Goal: Find specific page/section: Find specific page/section

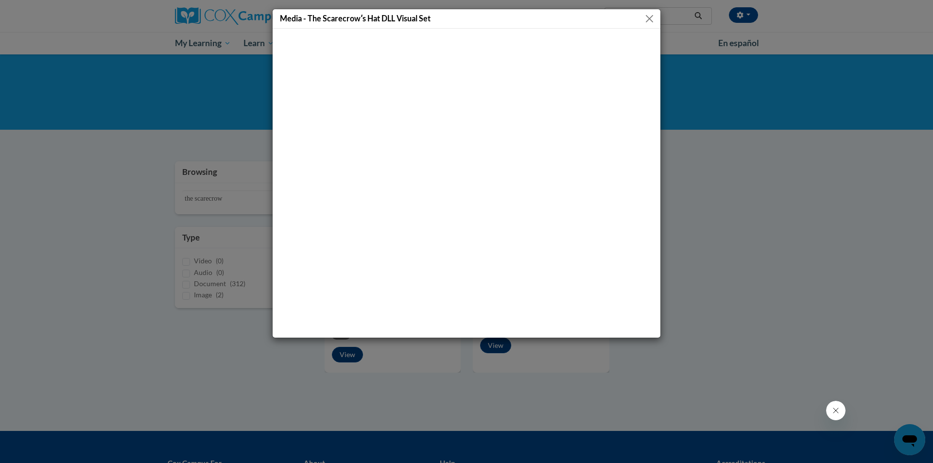
click at [652, 18] on button "Close" at bounding box center [650, 19] width 12 height 12
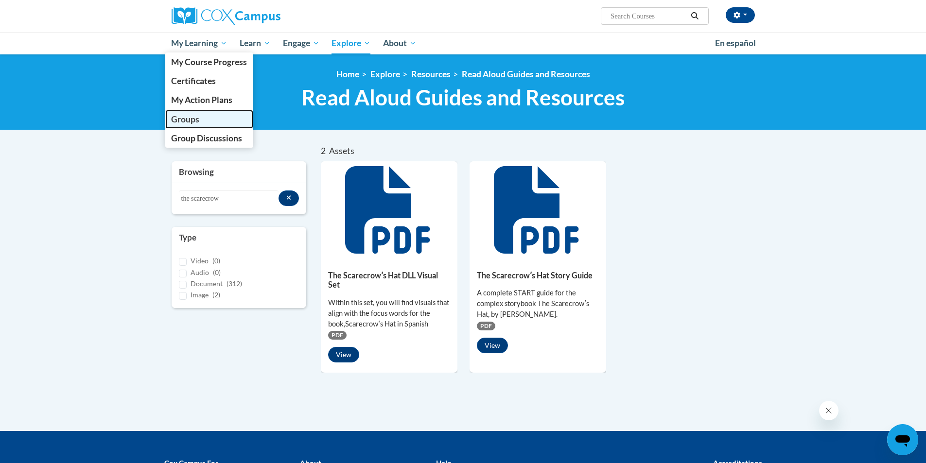
click at [186, 116] on span "Groups" at bounding box center [185, 119] width 28 height 10
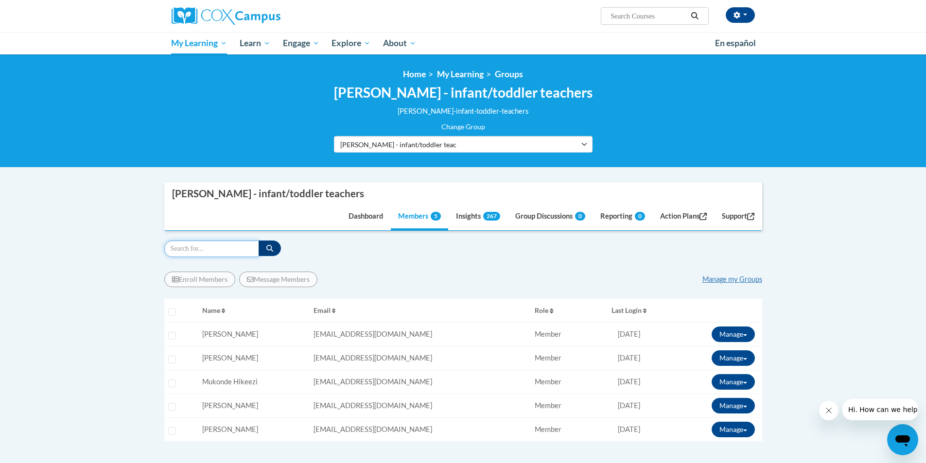
click at [241, 248] on input "Search" at bounding box center [211, 249] width 95 height 17
type input "razzia"
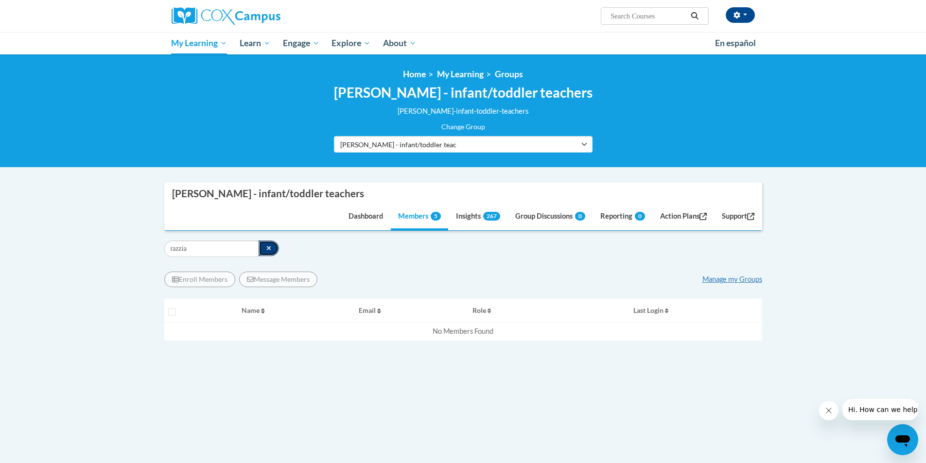
click at [266, 247] on icon "button" at bounding box center [268, 248] width 4 height 4
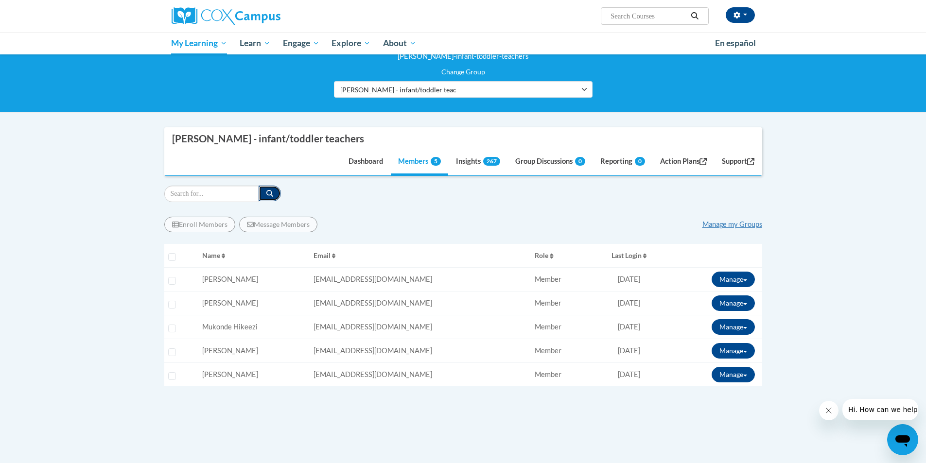
scroll to position [49, 0]
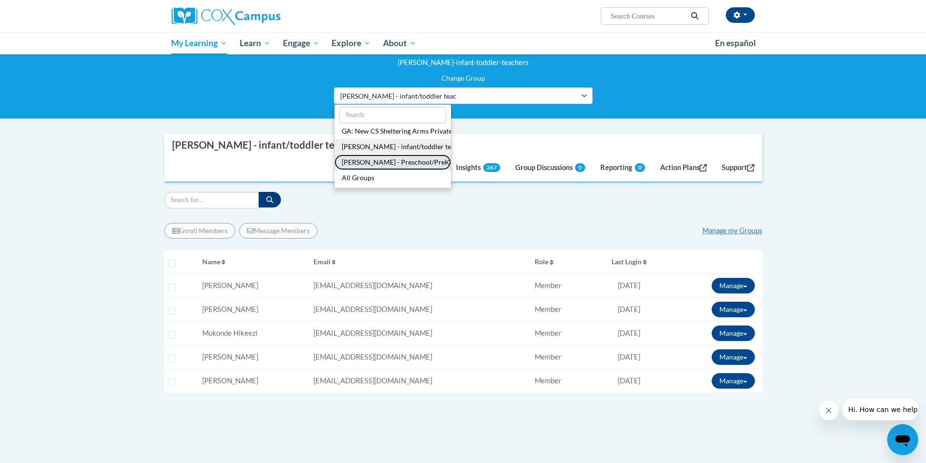
click at [367, 162] on button "SA - Buford - Preschool/PreK" at bounding box center [392, 163] width 117 height 16
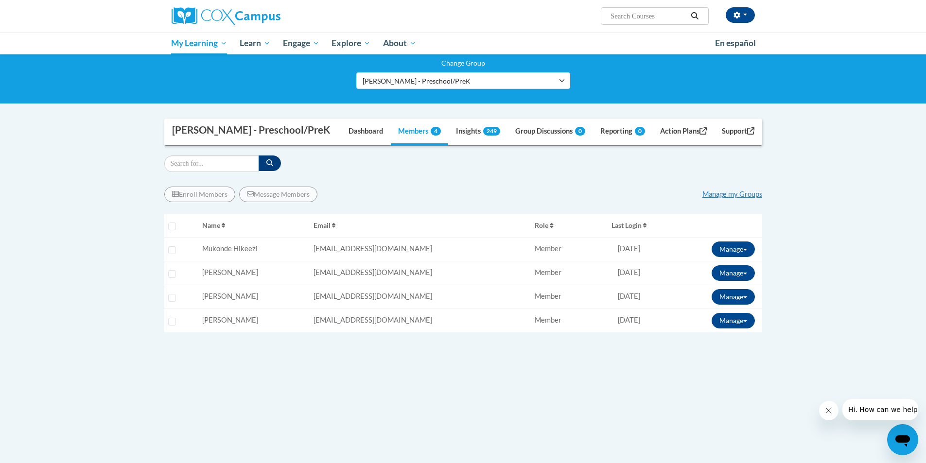
scroll to position [43, 0]
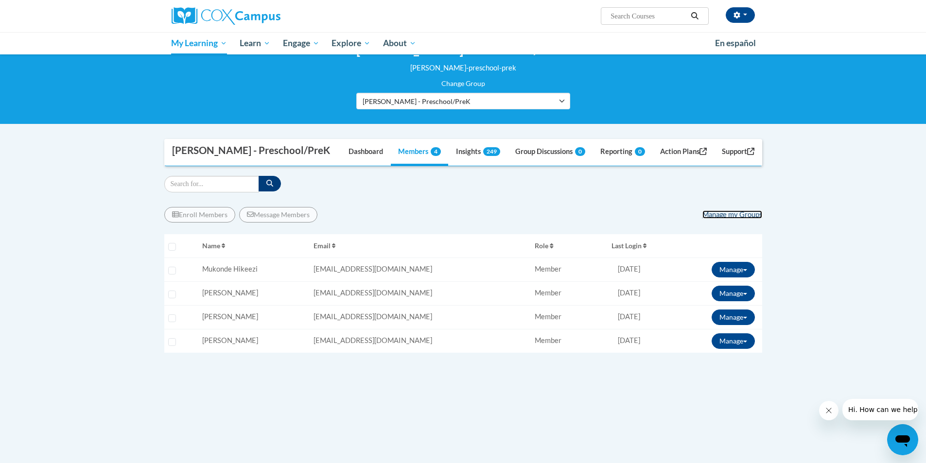
click at [719, 217] on link "Manage my Groups" at bounding box center [732, 214] width 60 height 8
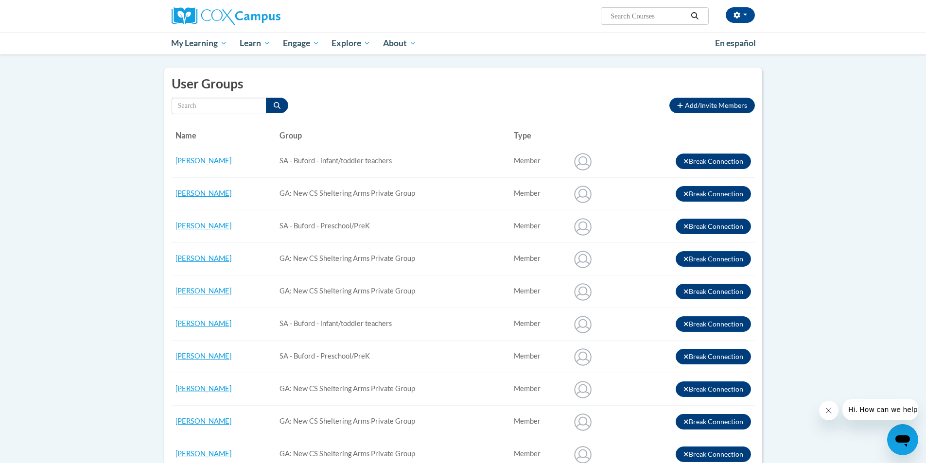
scroll to position [40, 0]
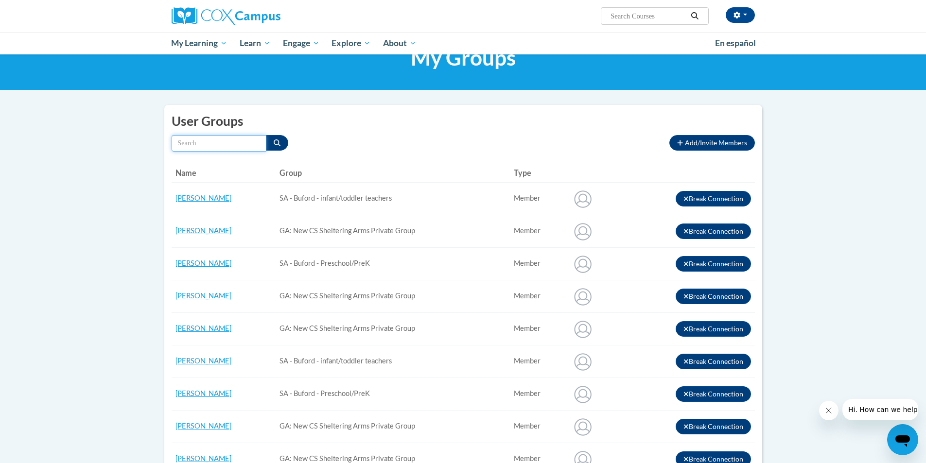
click at [219, 141] on input "Search by name" at bounding box center [219, 143] width 95 height 17
type input "razzia"
click at [279, 141] on icon "Search" at bounding box center [277, 142] width 7 height 7
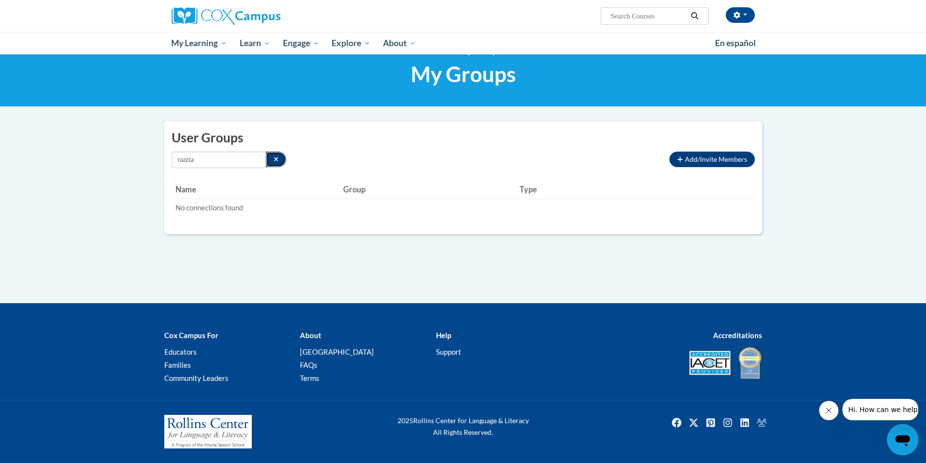
scroll to position [23, 0]
click at [719, 158] on span "Add/Invite Members" at bounding box center [716, 159] width 62 height 8
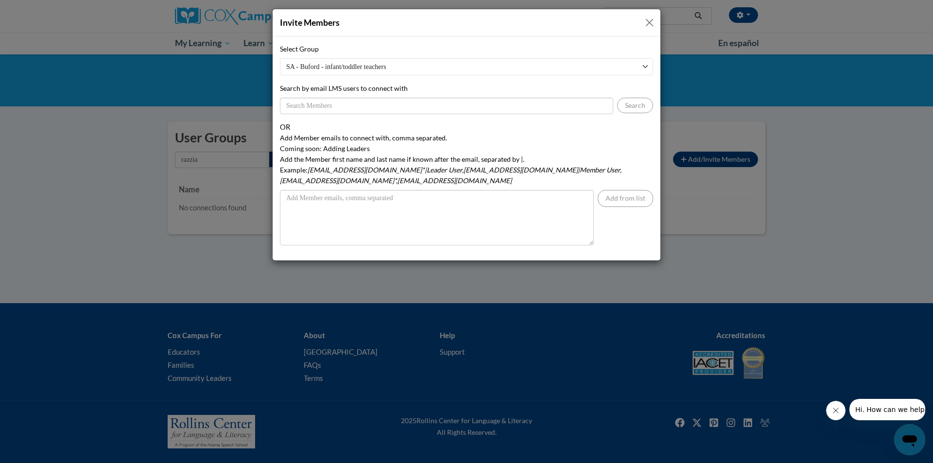
click at [648, 23] on button "Close" at bounding box center [650, 23] width 12 height 12
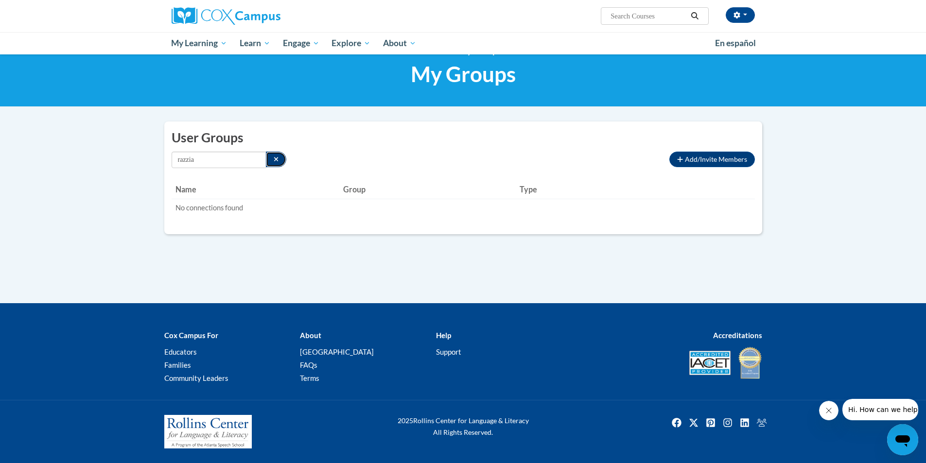
click at [278, 157] on button "Search" at bounding box center [276, 160] width 21 height 16
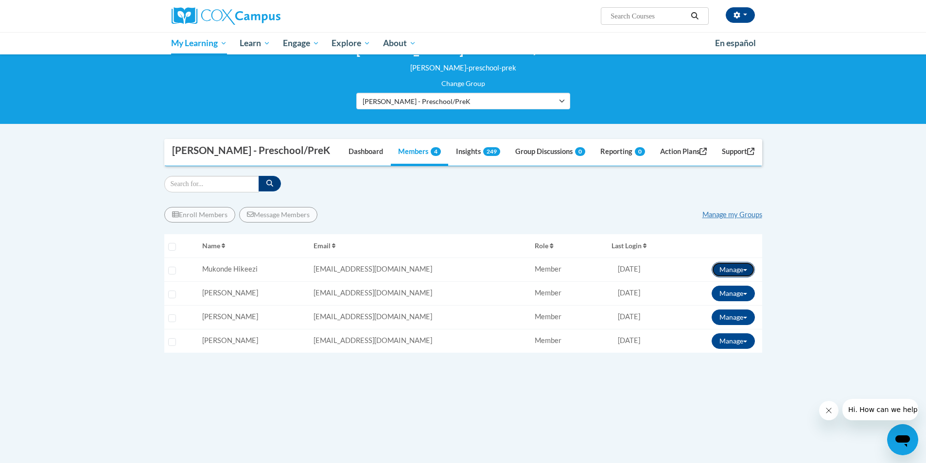
click at [747, 265] on button "Manage" at bounding box center [733, 270] width 43 height 16
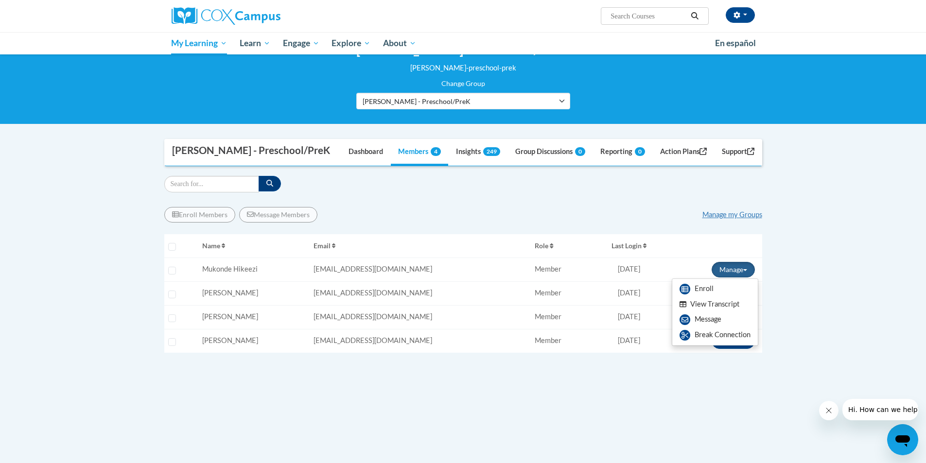
click at [712, 297] on button "View Transcript" at bounding box center [709, 304] width 75 height 15
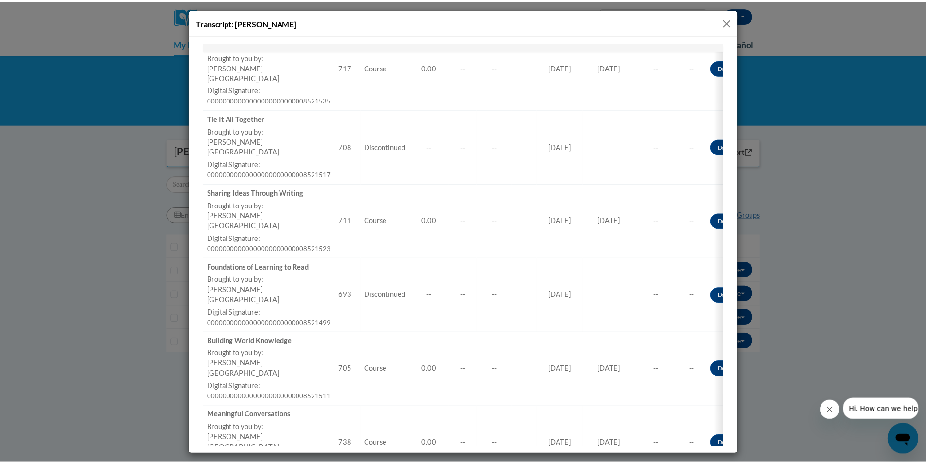
scroll to position [2129, 0]
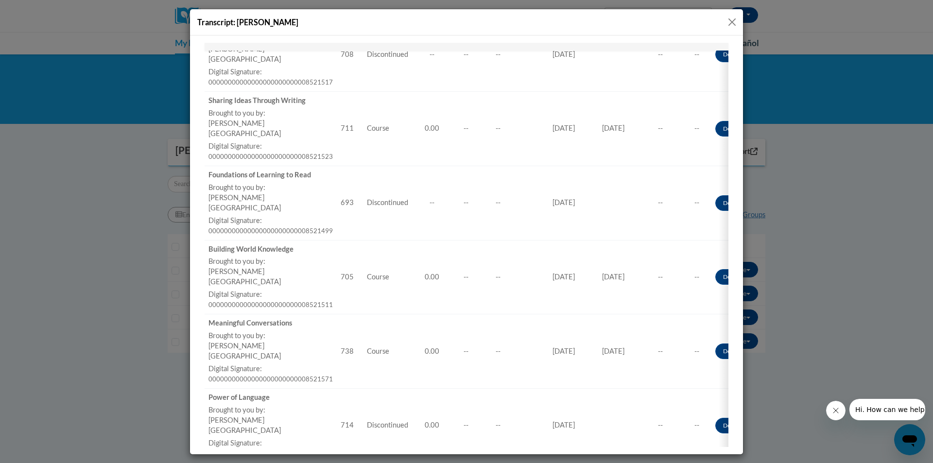
click at [734, 22] on button "Close" at bounding box center [732, 22] width 12 height 12
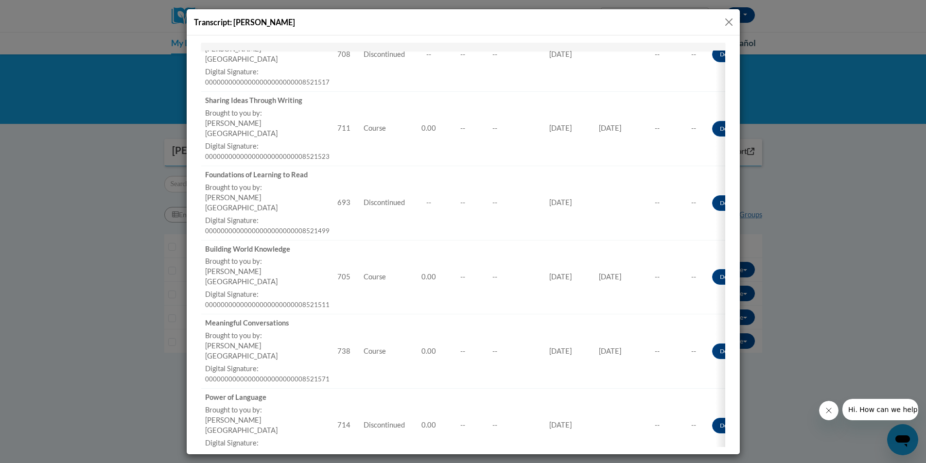
scroll to position [0, 0]
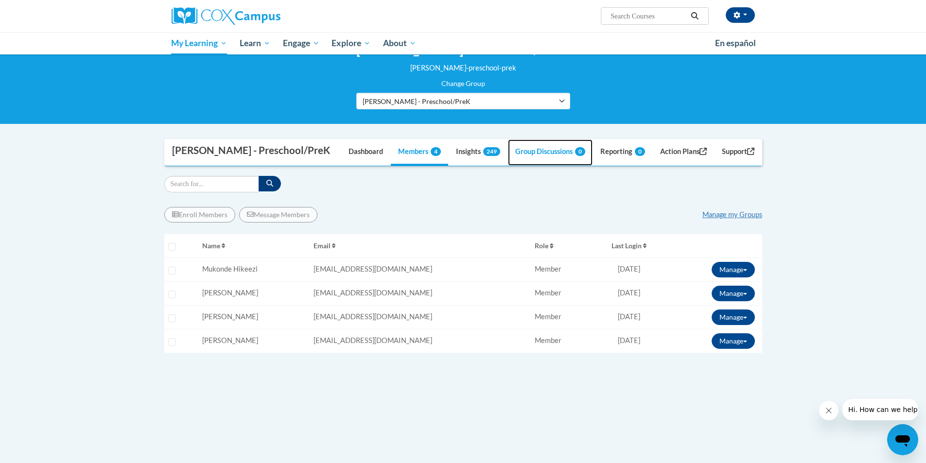
click at [527, 151] on link "Group Discussions 0" at bounding box center [550, 152] width 85 height 26
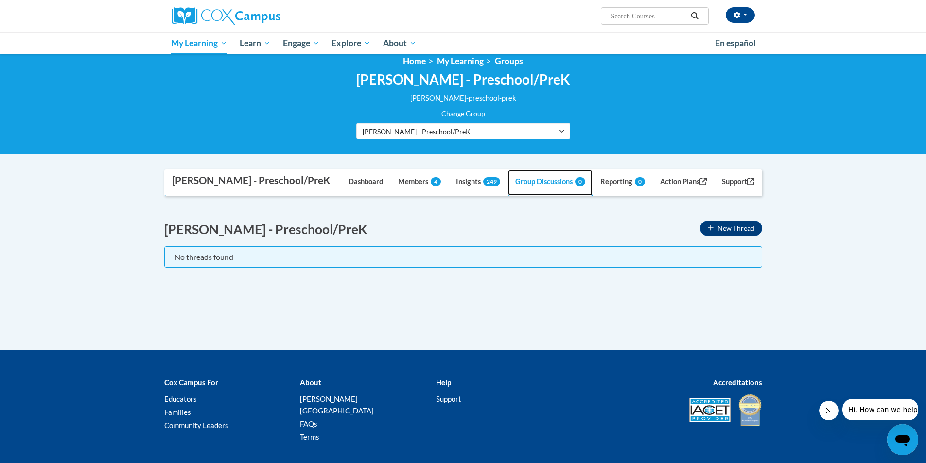
scroll to position [43, 0]
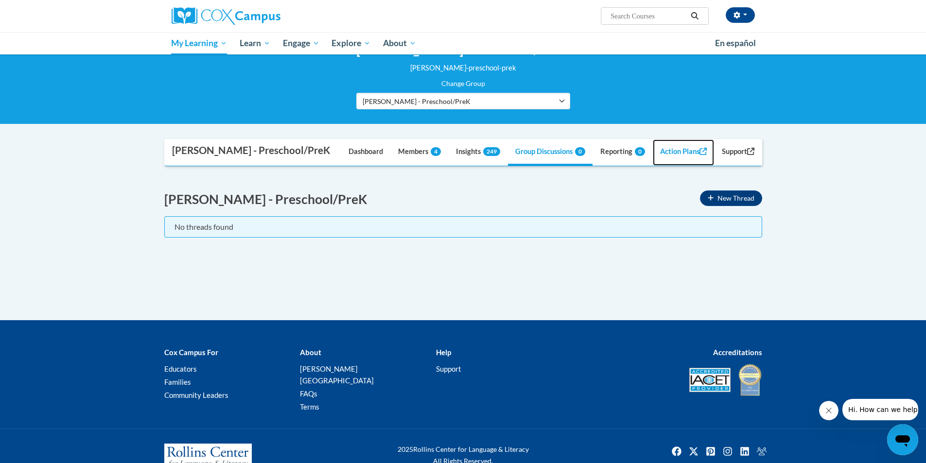
click at [680, 149] on link "Action Plans" at bounding box center [683, 152] width 61 height 26
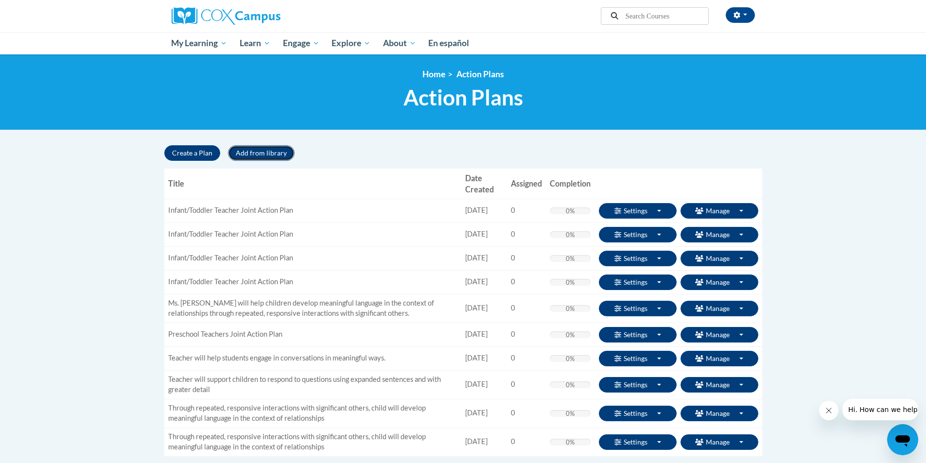
click at [264, 156] on button "Add from library" at bounding box center [261, 153] width 67 height 16
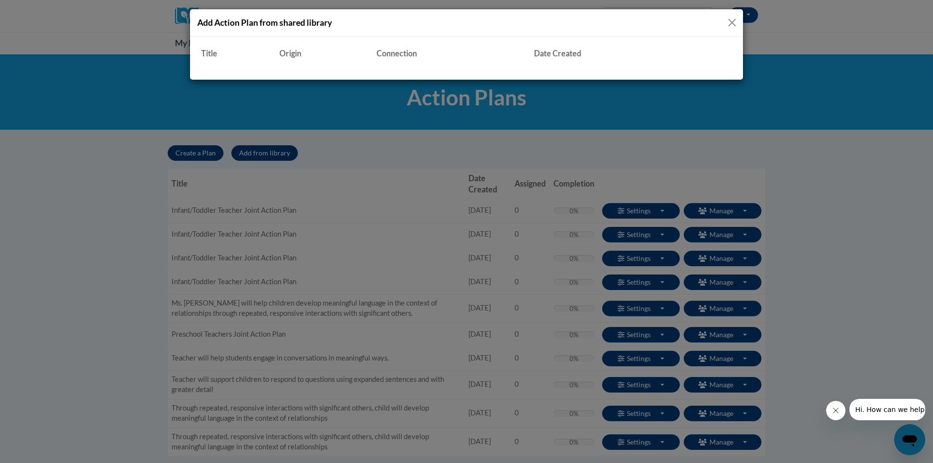
click at [733, 19] on button "Close" at bounding box center [732, 23] width 12 height 12
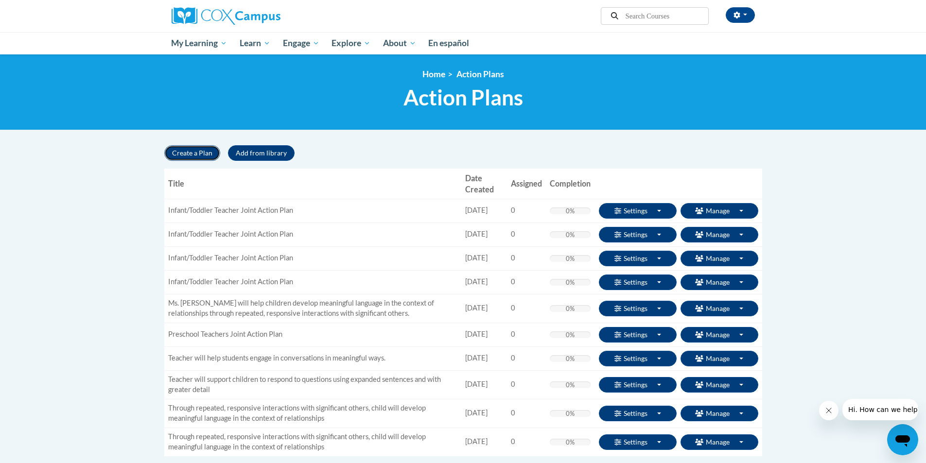
click at [180, 152] on button "Create a Plan" at bounding box center [192, 153] width 56 height 16
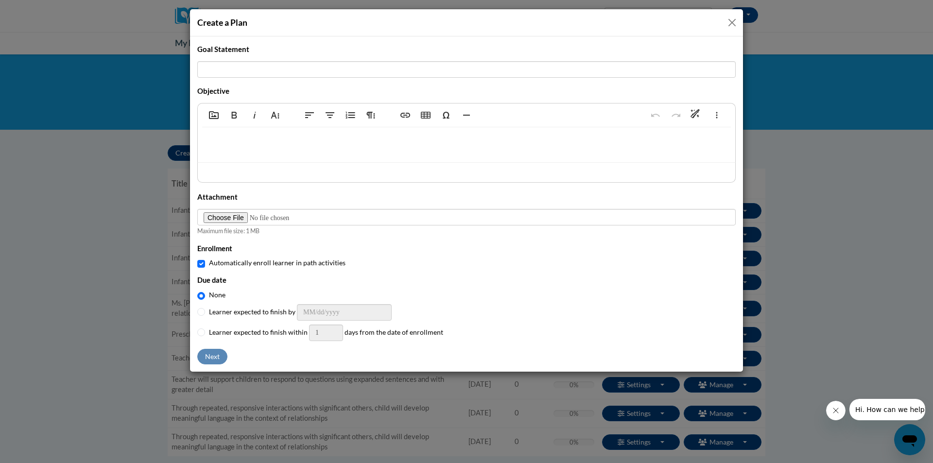
click at [735, 19] on button "Close" at bounding box center [732, 23] width 12 height 12
